Goal: Task Accomplishment & Management: Use online tool/utility

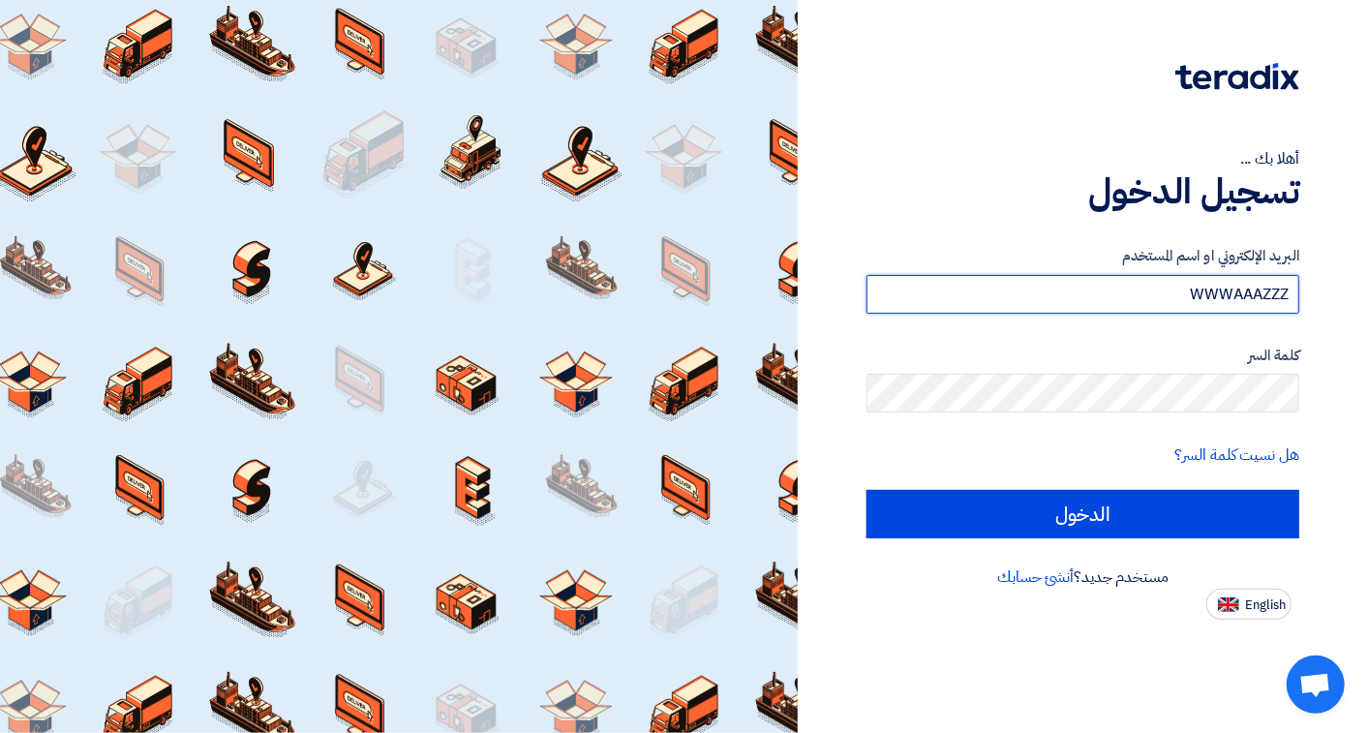
click at [1147, 306] on input "WWWAAAZZZ" at bounding box center [1083, 294] width 433 height 39
type input "W"
type input "[EMAIL_ADDRESS][DOMAIN_NAME]"
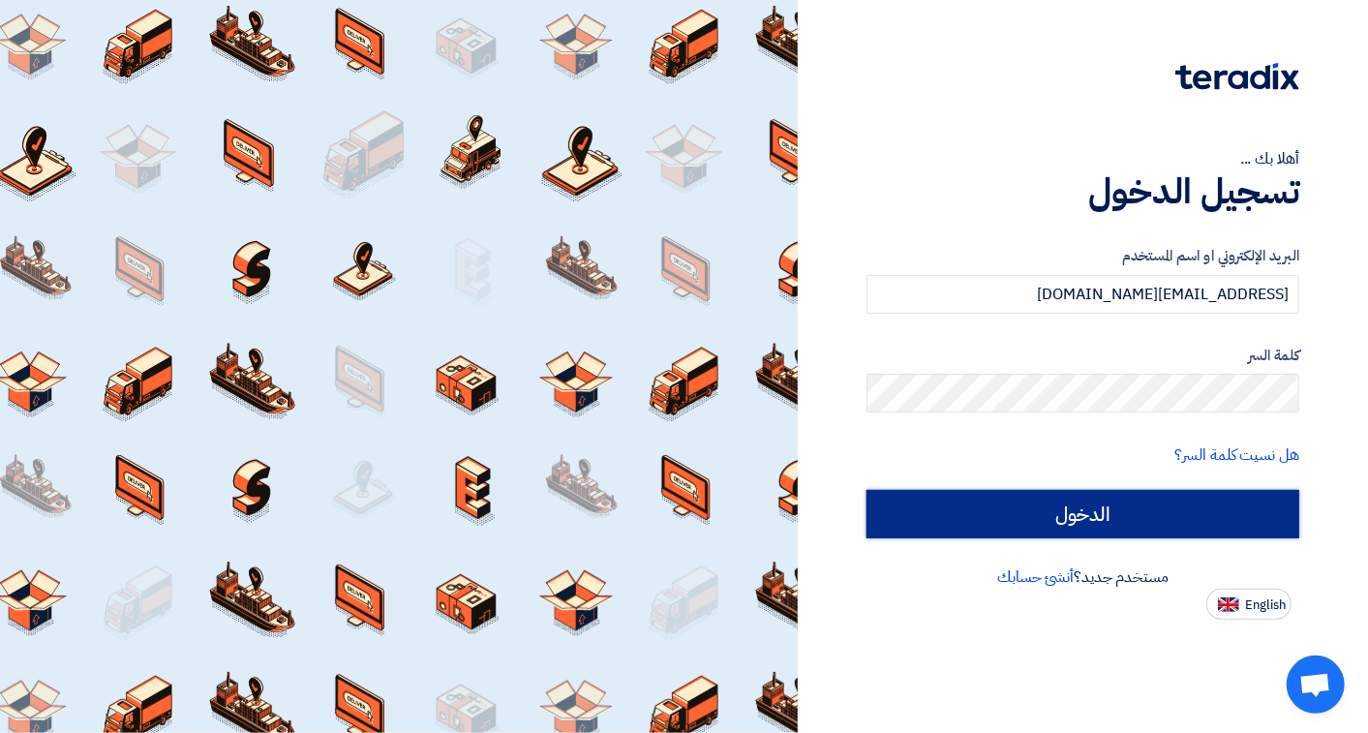
click at [1066, 515] on input "الدخول" at bounding box center [1083, 514] width 433 height 48
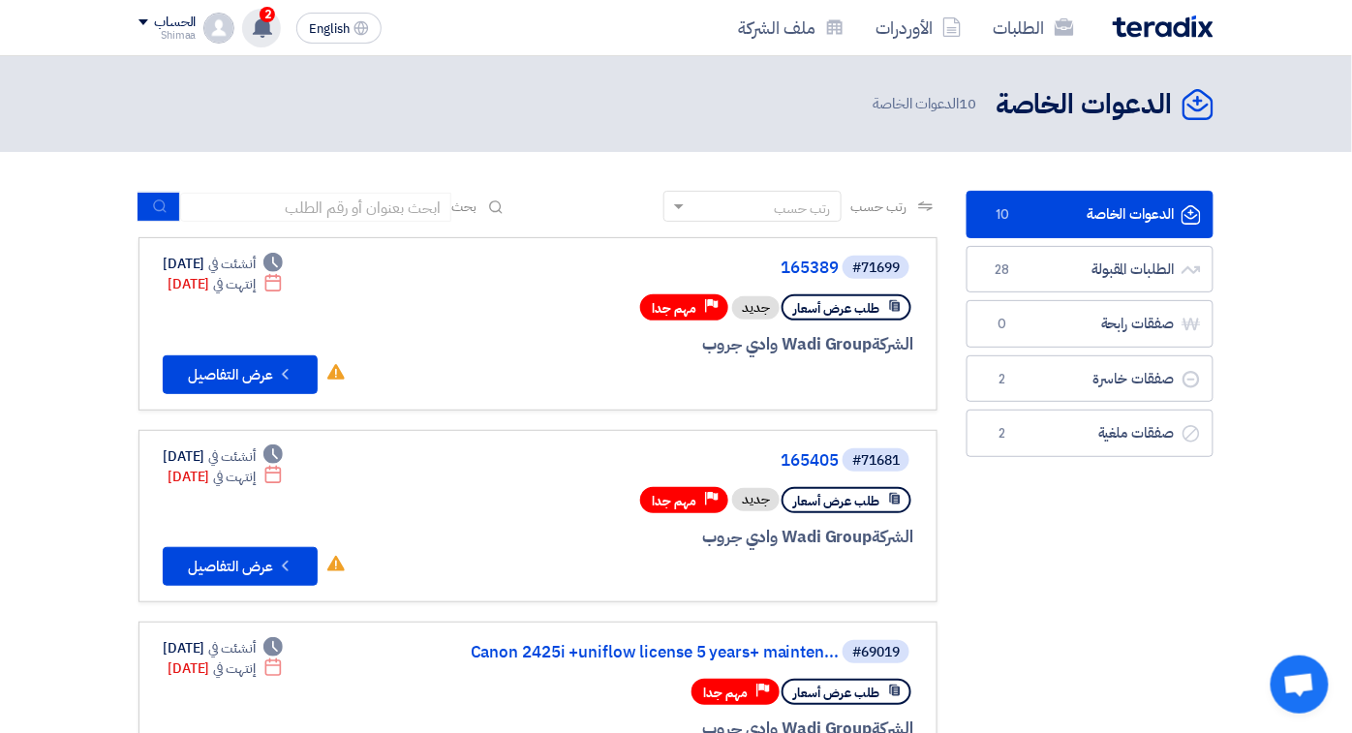
click at [242, 25] on div "2 تم نشر طلب عروض أسعار جديد - شاهد التفاصيل 20 hours ago تم نشر طلب عروض أسعار…" at bounding box center [261, 28] width 39 height 39
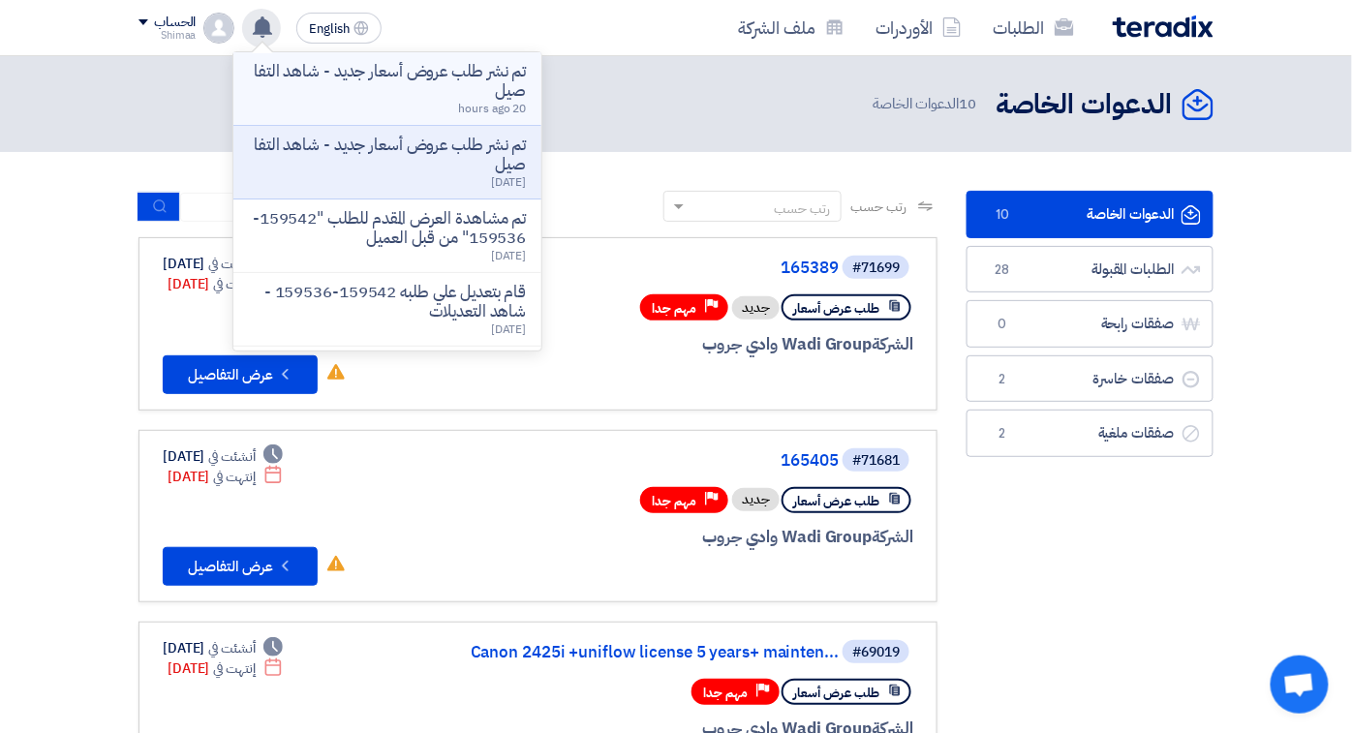
click at [268, 70] on p "تم نشر طلب عروض أسعار جديد - شاهد التفاصيل" at bounding box center [387, 81] width 277 height 39
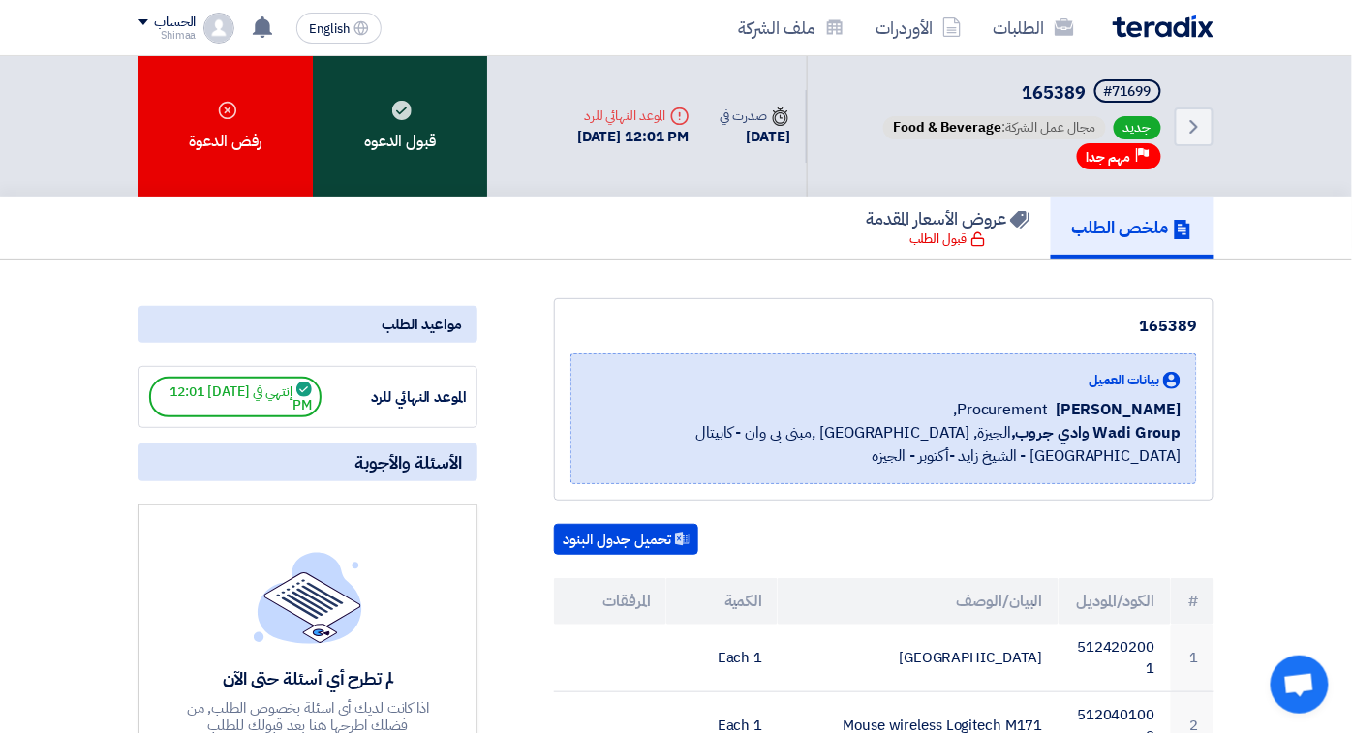
click at [339, 141] on div "قبول الدعوه" at bounding box center [400, 126] width 174 height 140
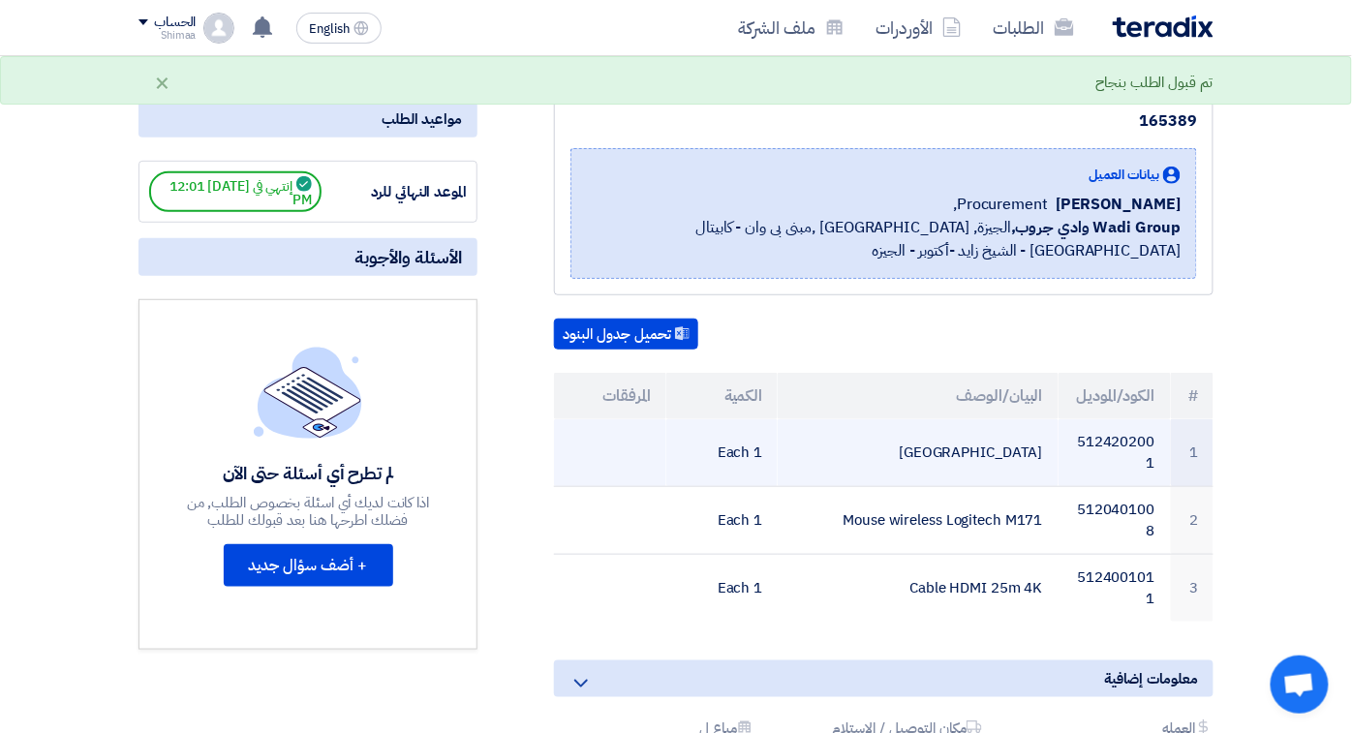
scroll to position [215, 0]
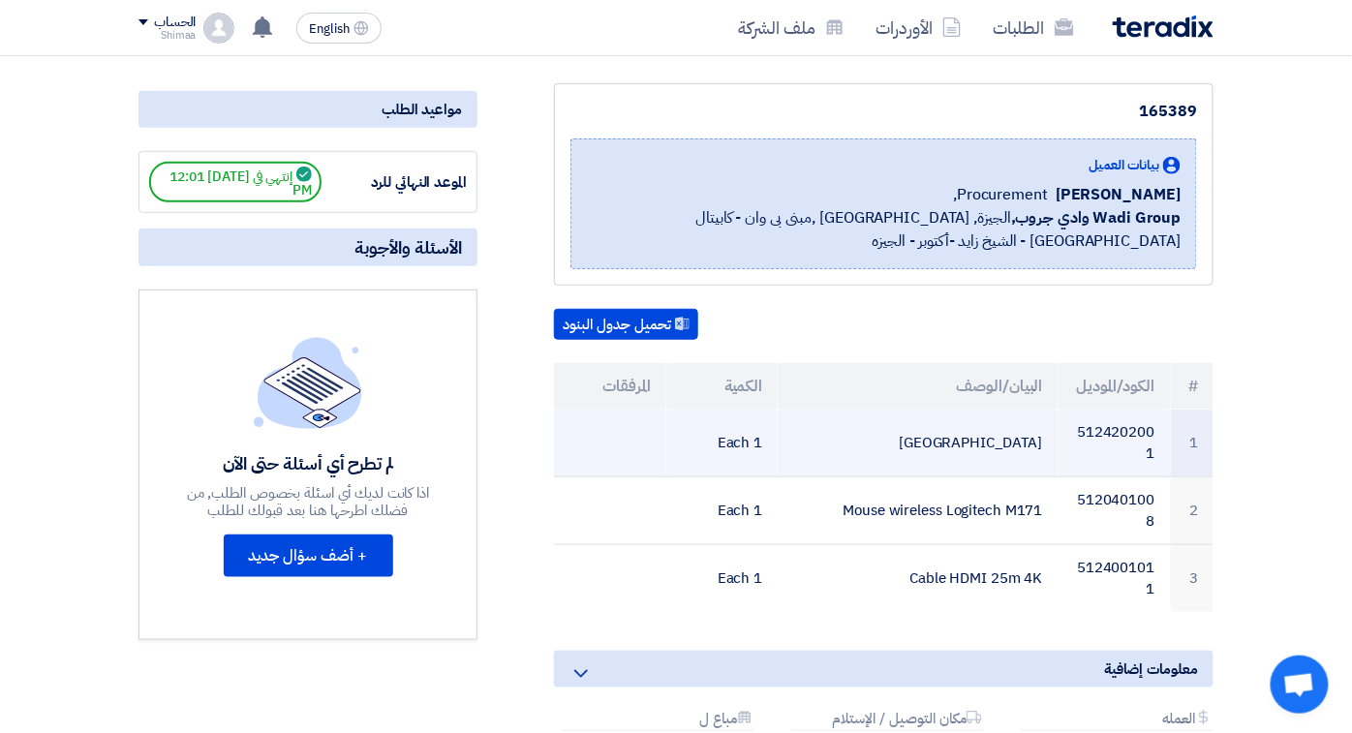
drag, startPoint x: 1120, startPoint y: 404, endPoint x: 1022, endPoint y: 384, distance: 100.7
click at [1022, 410] on td "[GEOGRAPHIC_DATA]" at bounding box center [918, 444] width 280 height 68
copy td "[GEOGRAPHIC_DATA]"
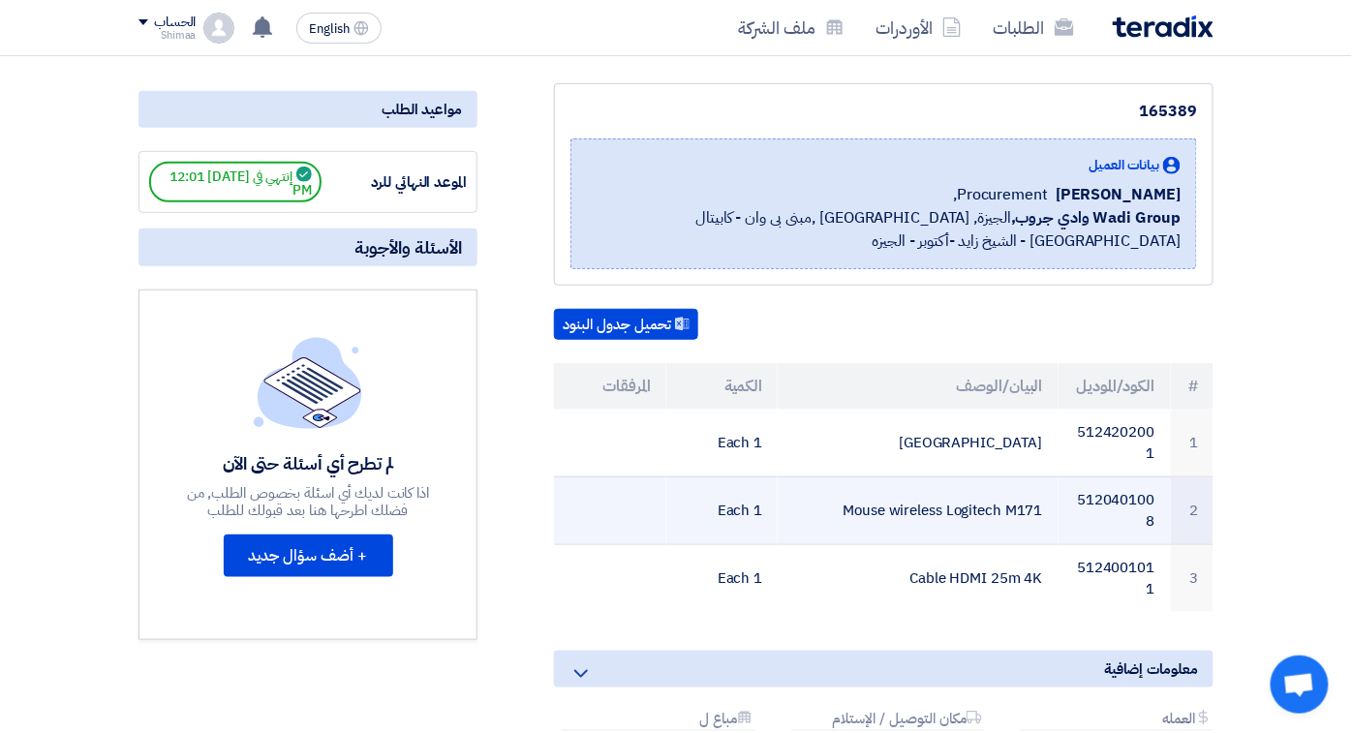
drag, startPoint x: 899, startPoint y: 442, endPoint x: 1111, endPoint y: 441, distance: 212.1
click at [1057, 476] on td "Mouse wireless Logitech M171" at bounding box center [918, 510] width 280 height 68
drag, startPoint x: 1111, startPoint y: 441, endPoint x: 1039, endPoint y: 440, distance: 71.7
copy td "Mouse wireless Logitech M171"
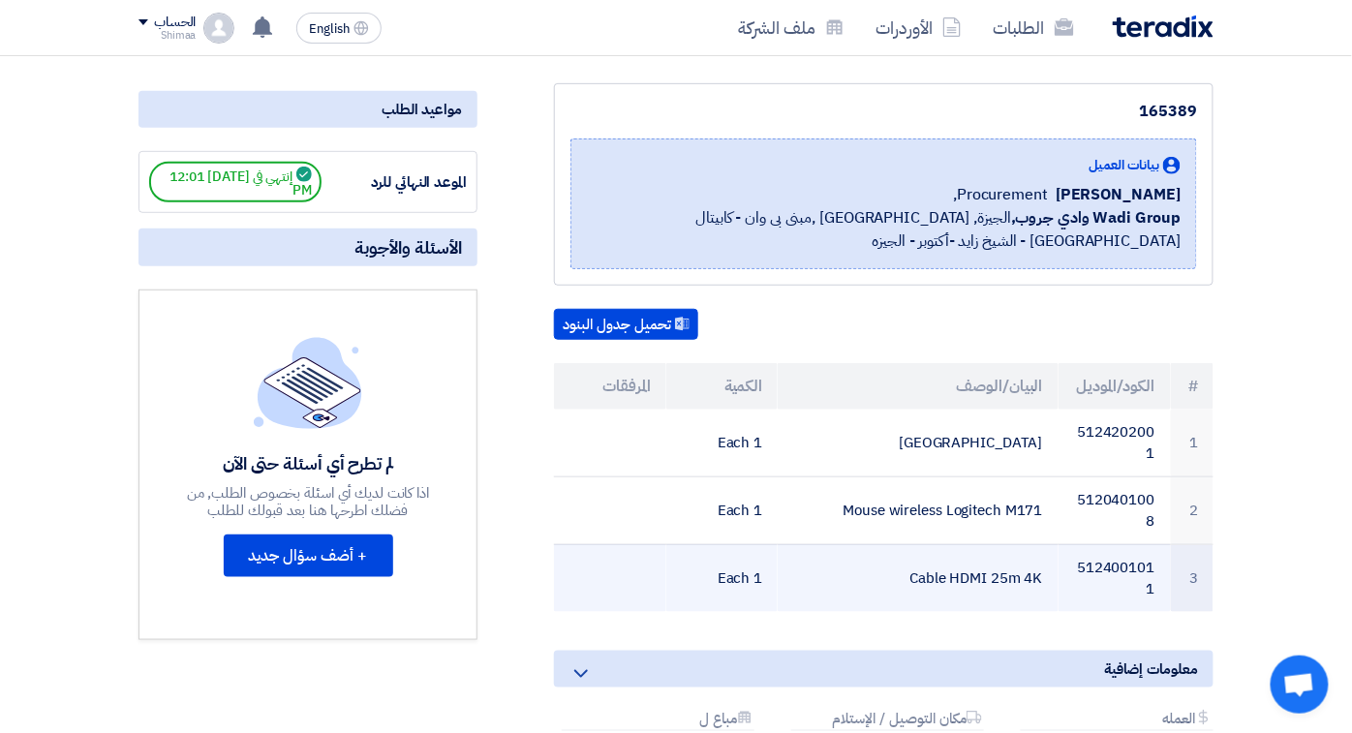
drag, startPoint x: 980, startPoint y: 499, endPoint x: 1109, endPoint y: 492, distance: 129.0
click at [1057, 544] on td "Cable HDMI 25m 4K" at bounding box center [918, 578] width 280 height 68
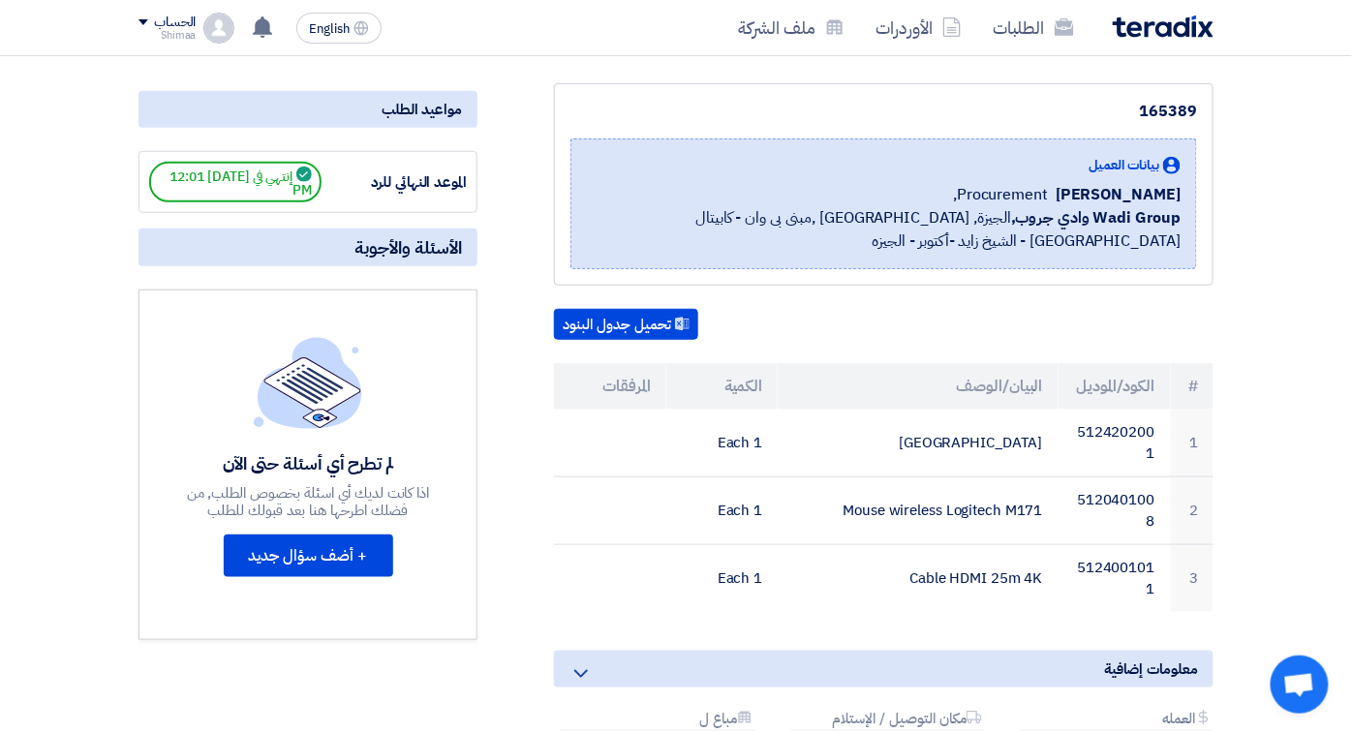
drag, startPoint x: 1109, startPoint y: 492, endPoint x: 1094, endPoint y: 518, distance: 29.9
click at [1094, 518] on div "165389 بيانات العميل [PERSON_NAME] Procurement, Wadi Group وادي جروب, [GEOGRAPH…" at bounding box center [860, 497] width 736 height 828
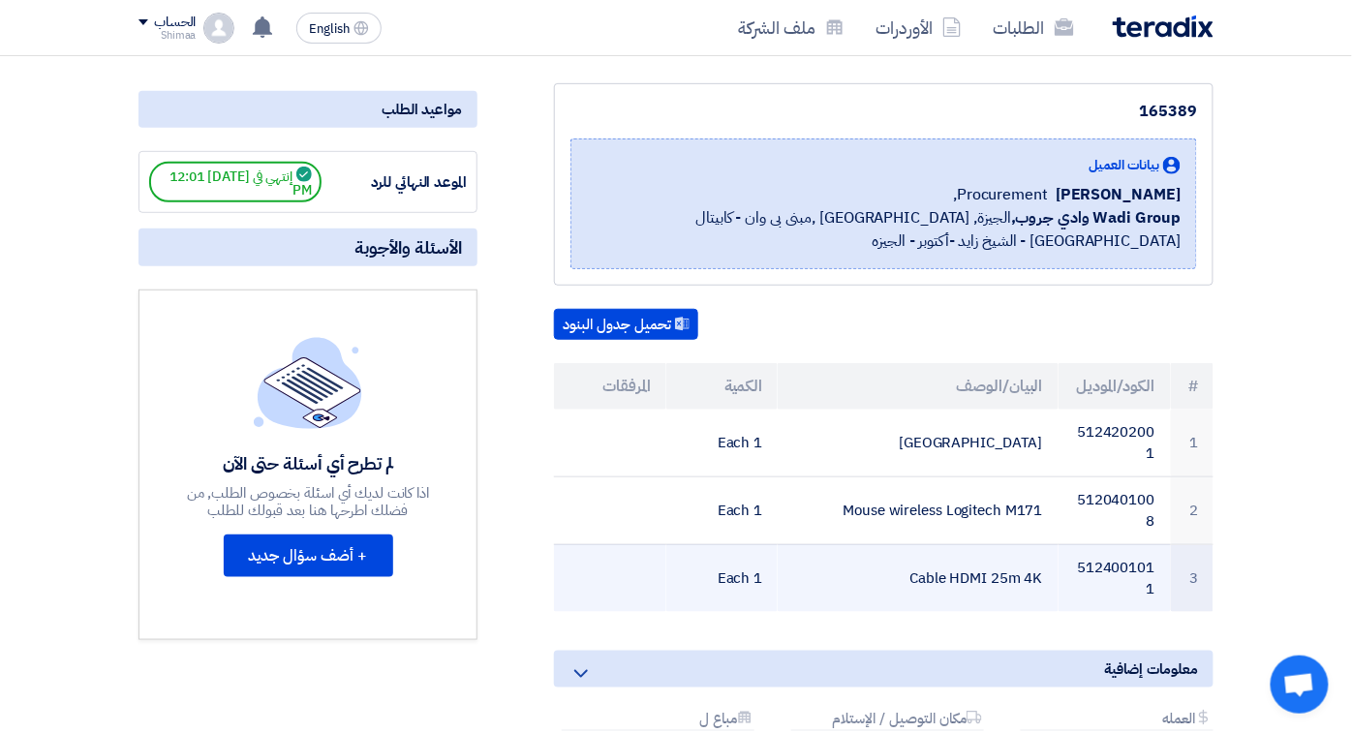
drag, startPoint x: 1111, startPoint y: 489, endPoint x: 972, endPoint y: 499, distance: 138.8
click at [972, 544] on td "Cable HDMI 25m 4K" at bounding box center [918, 578] width 280 height 68
copy td "Cable HDMI 25m 4K"
